Goal: Task Accomplishment & Management: Manage account settings

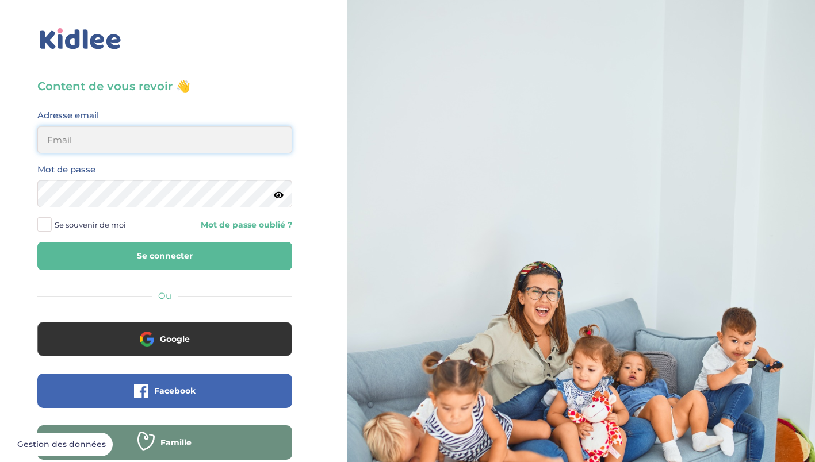
click at [175, 135] on input "email" at bounding box center [164, 140] width 255 height 28
type input "[EMAIL_ADDRESS][DOMAIN_NAME]"
click at [37, 242] on button "Se connecter" at bounding box center [164, 256] width 255 height 28
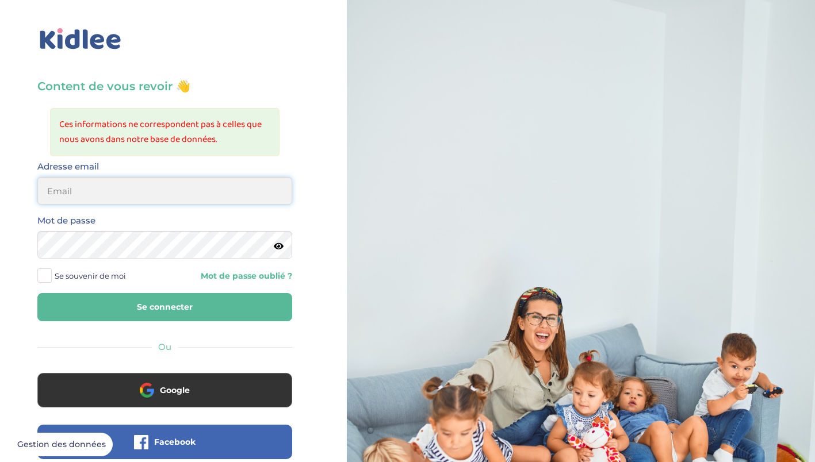
click at [123, 190] on input "email" at bounding box center [164, 191] width 255 height 28
